Goal: Task Accomplishment & Management: Use online tool/utility

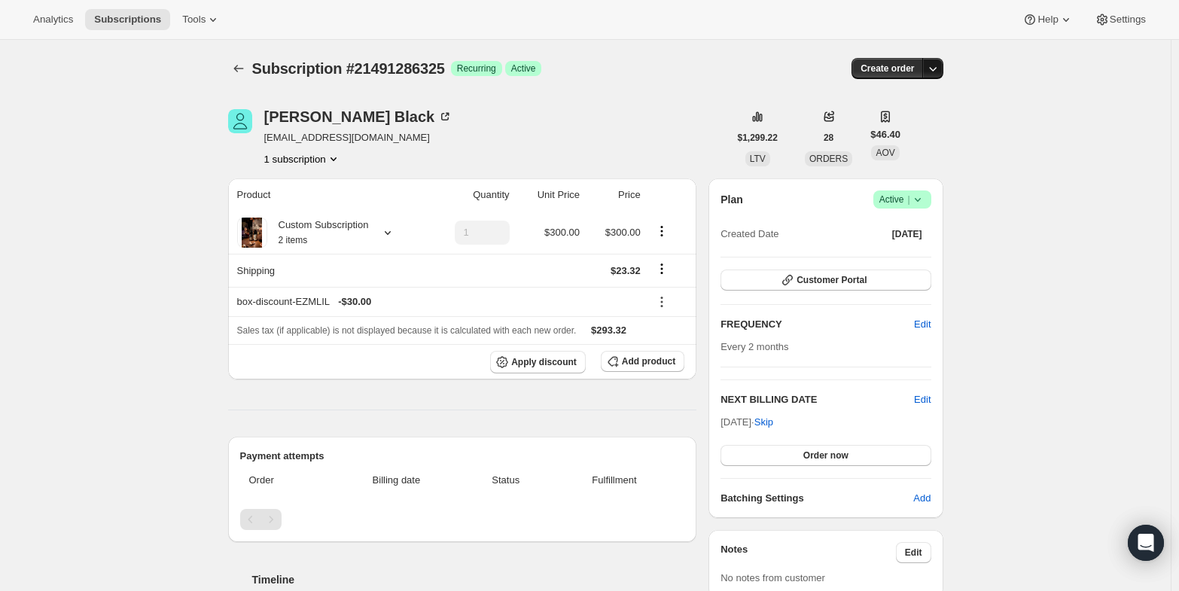
click at [932, 65] on icon "button" at bounding box center [932, 68] width 15 height 15
click at [832, 101] on span "Bill subscription order now" at bounding box center [865, 99] width 114 height 11
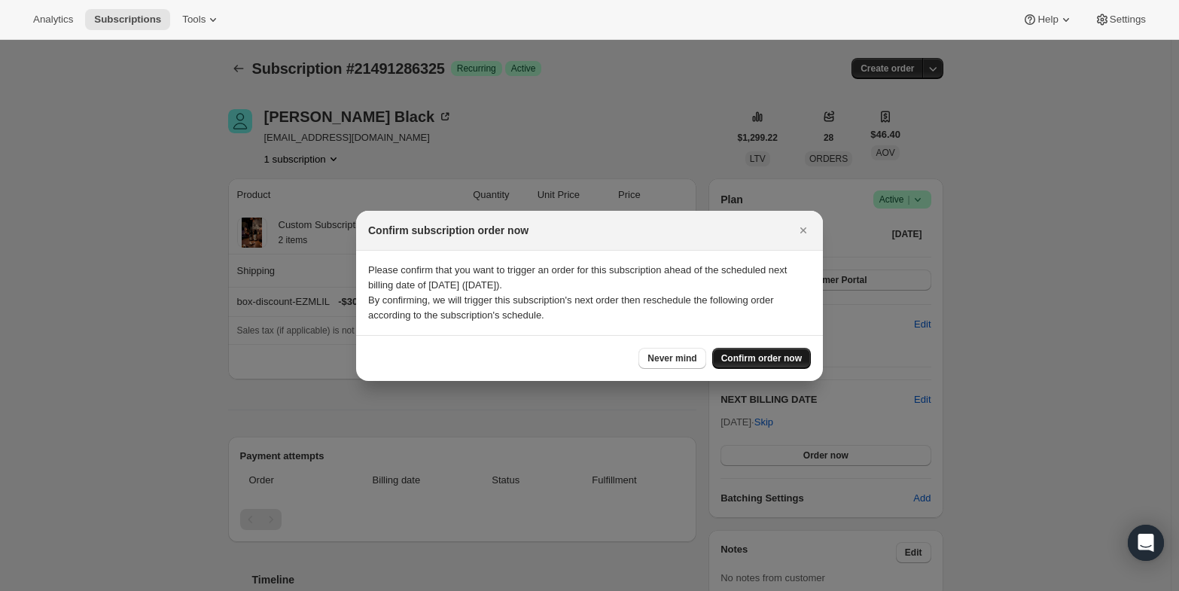
click at [770, 358] on span "Confirm order now" at bounding box center [761, 358] width 81 height 12
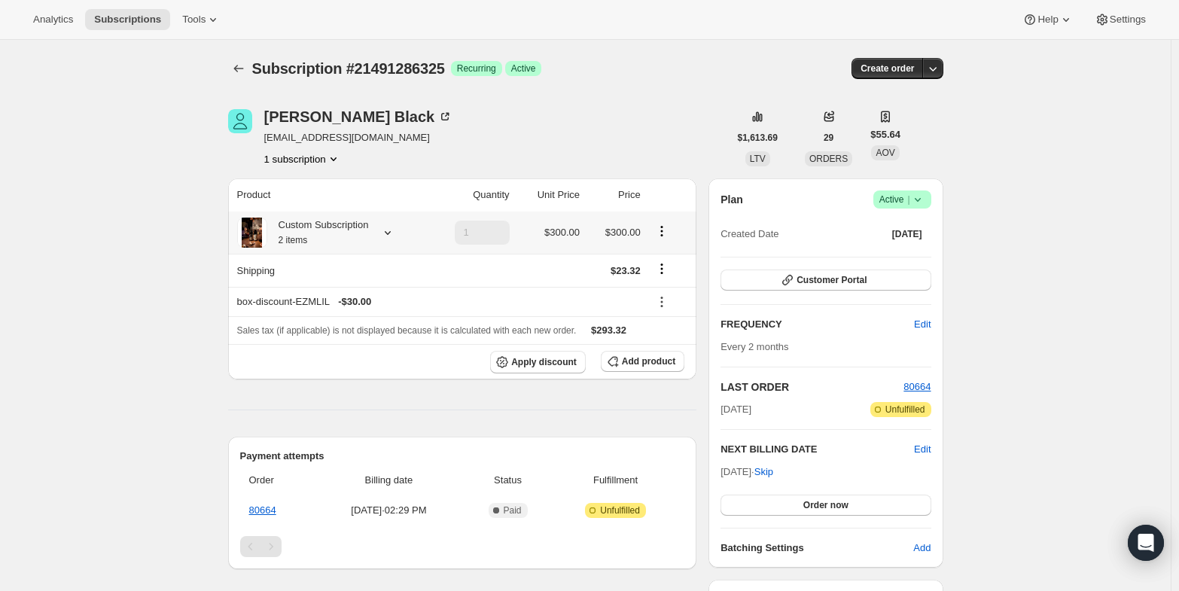
click at [349, 230] on div "Custom Subscription 2 items" at bounding box center [318, 232] width 102 height 30
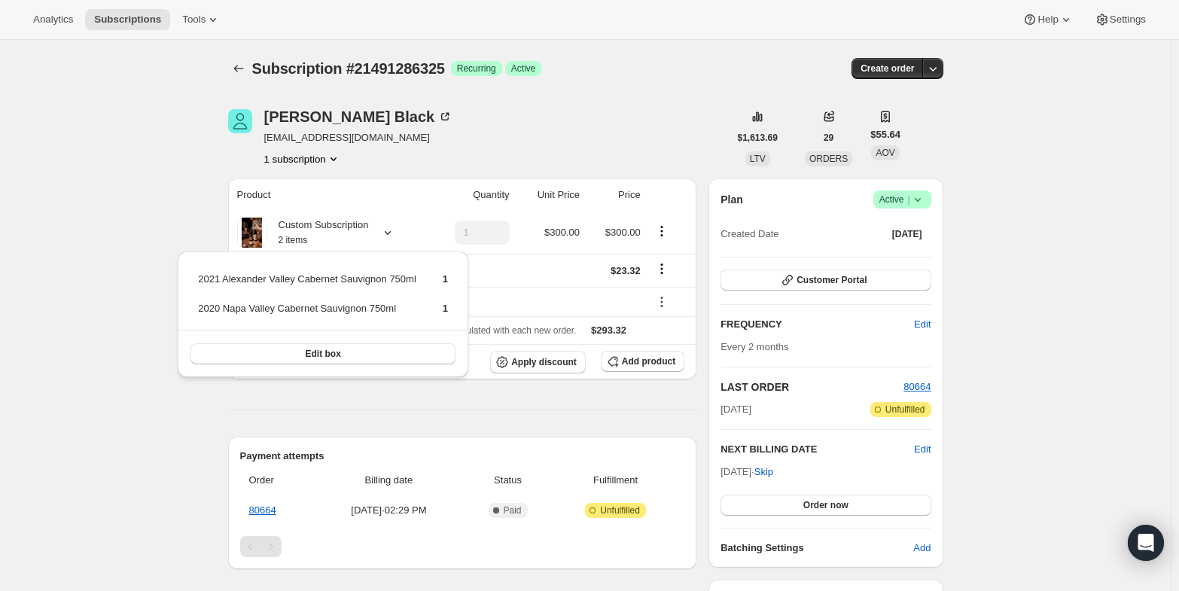
click at [1039, 287] on div "Subscription #21491286325. This page is ready Subscription #21491286325 Success…" at bounding box center [585, 549] width 1170 height 1019
